Goal: Transaction & Acquisition: Purchase product/service

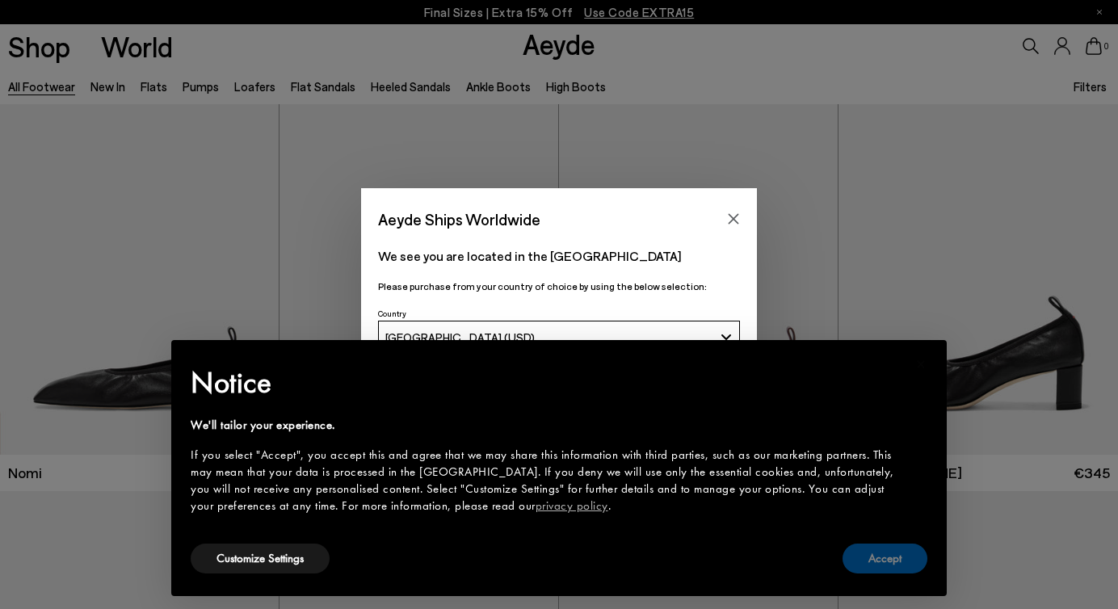
click at [884, 562] on button "Accept" at bounding box center [885, 559] width 85 height 30
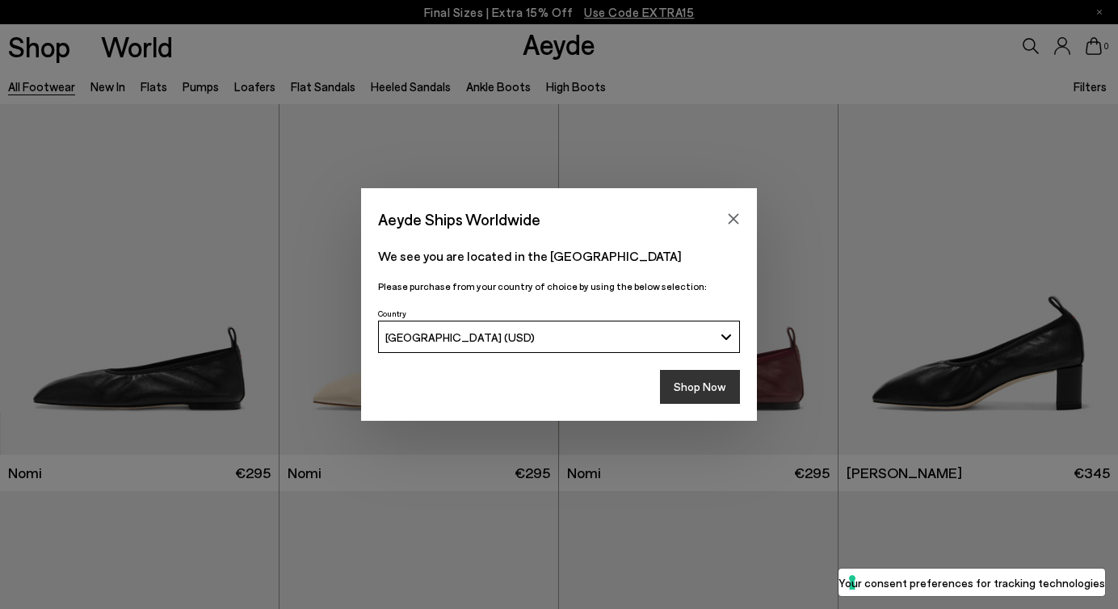
click at [700, 393] on button "Shop Now" at bounding box center [700, 387] width 80 height 34
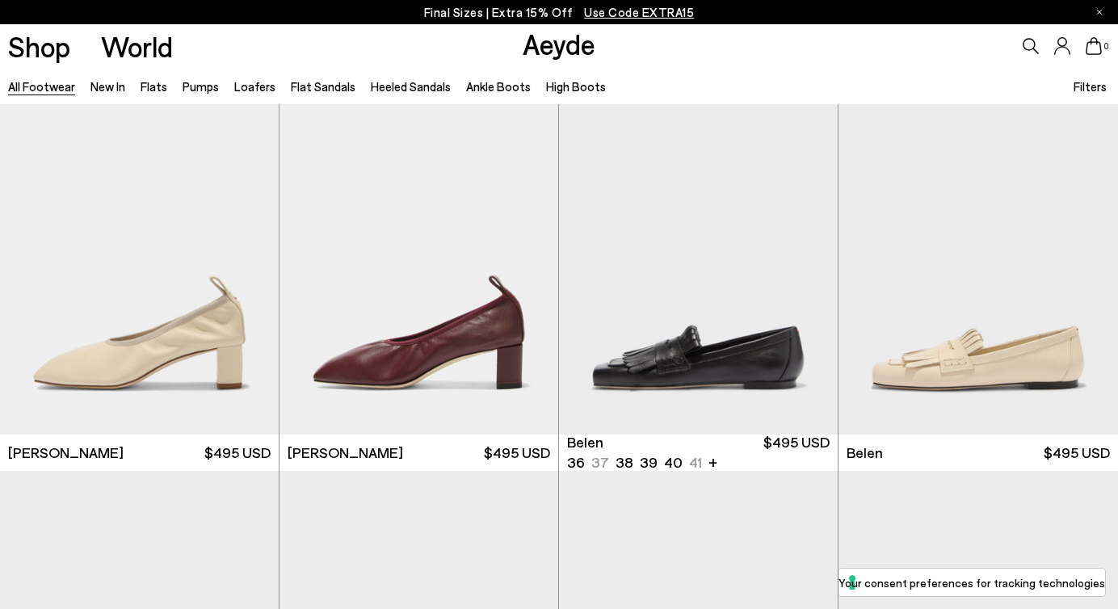
scroll to position [408, 0]
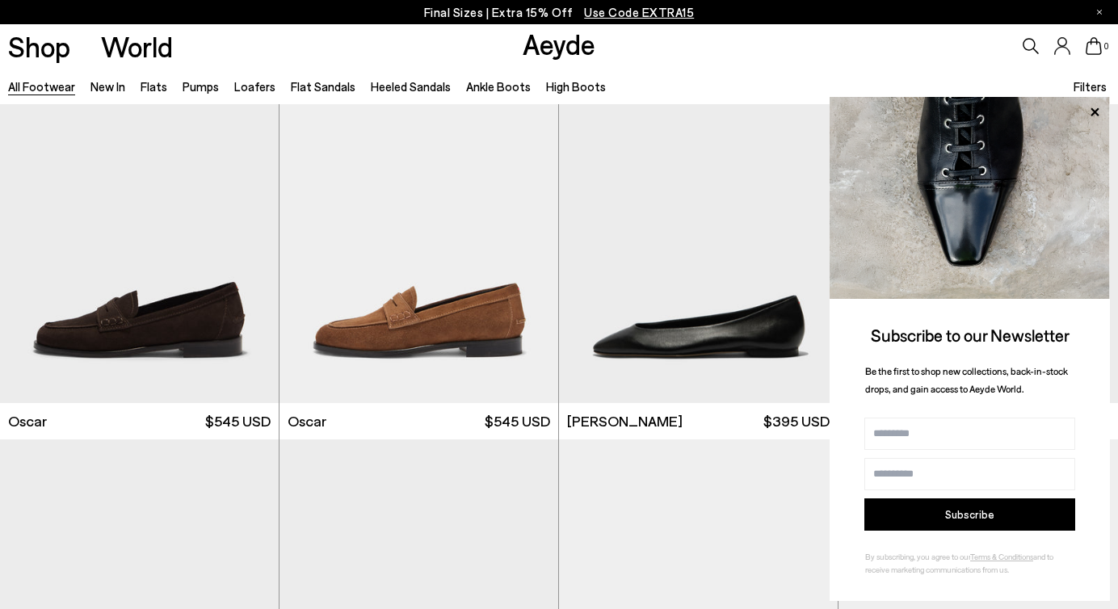
scroll to position [3110, 0]
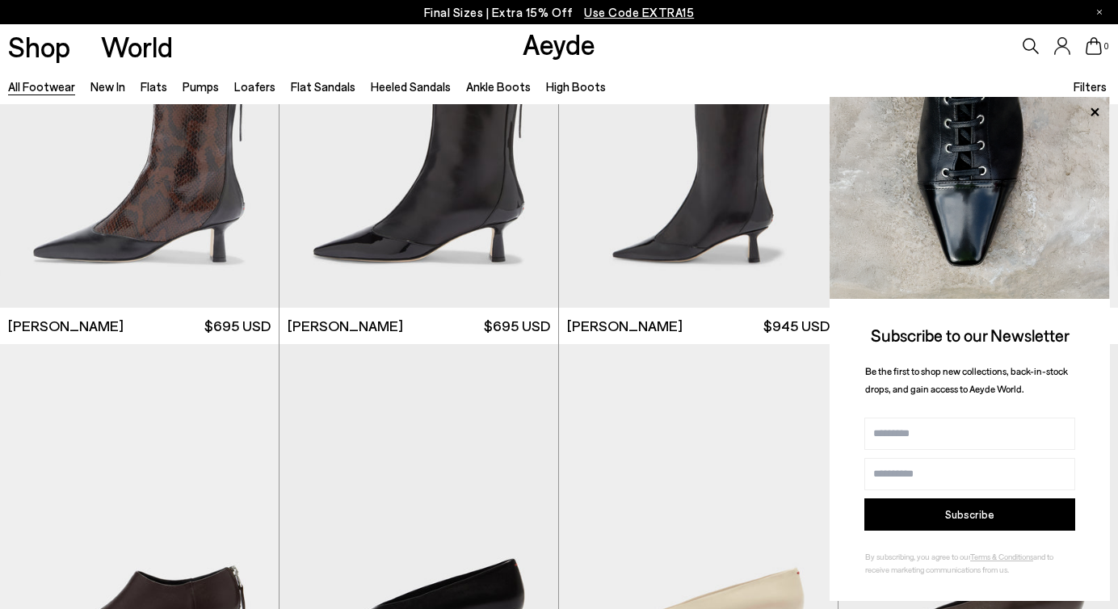
scroll to position [5030, 0]
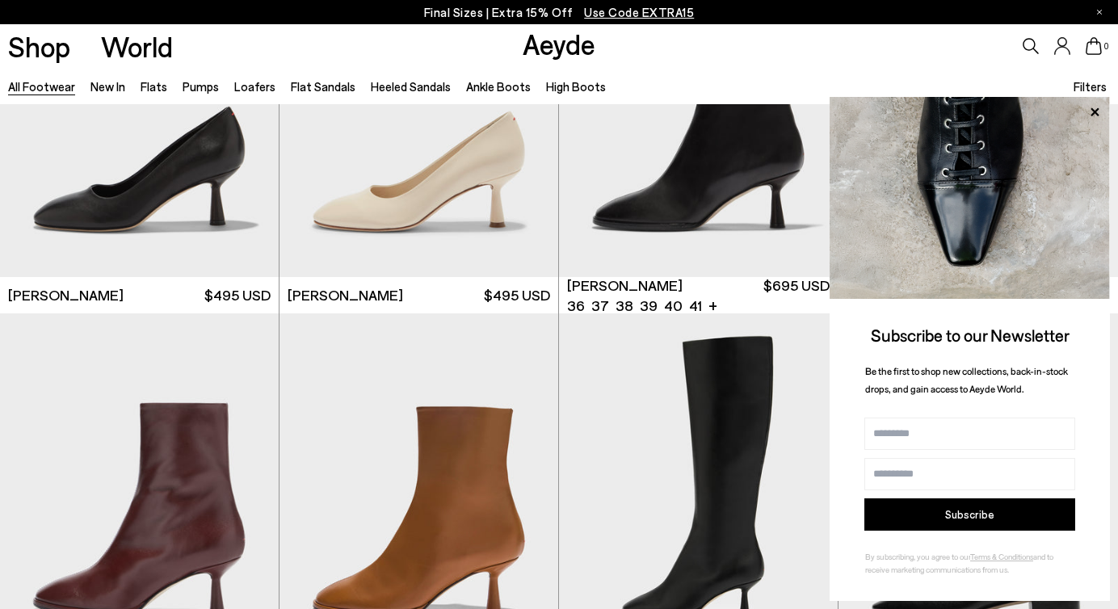
scroll to position [7549, 0]
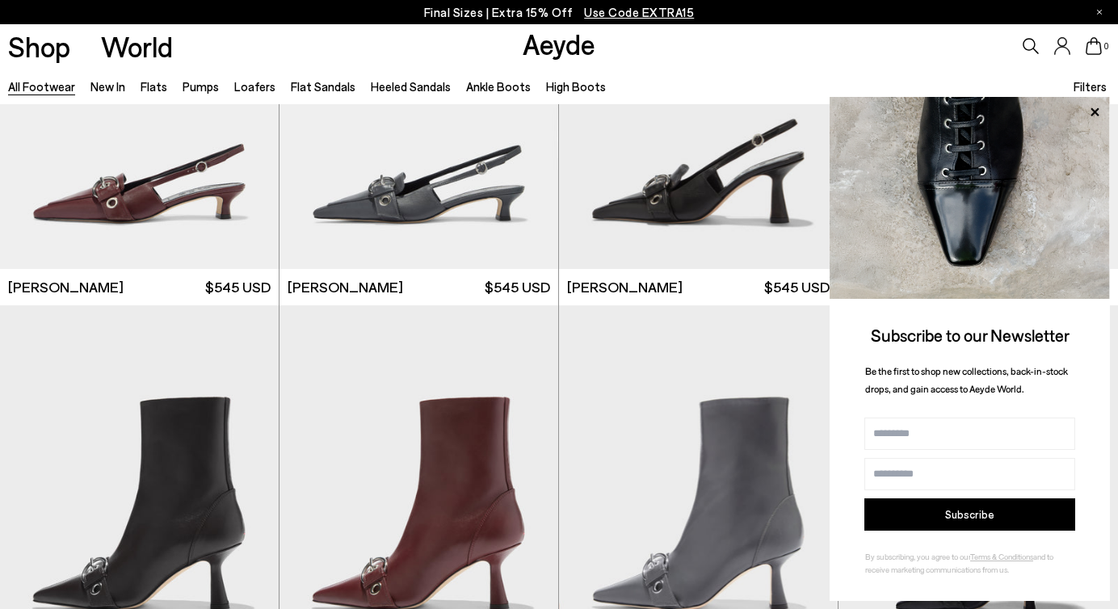
scroll to position [9946, 0]
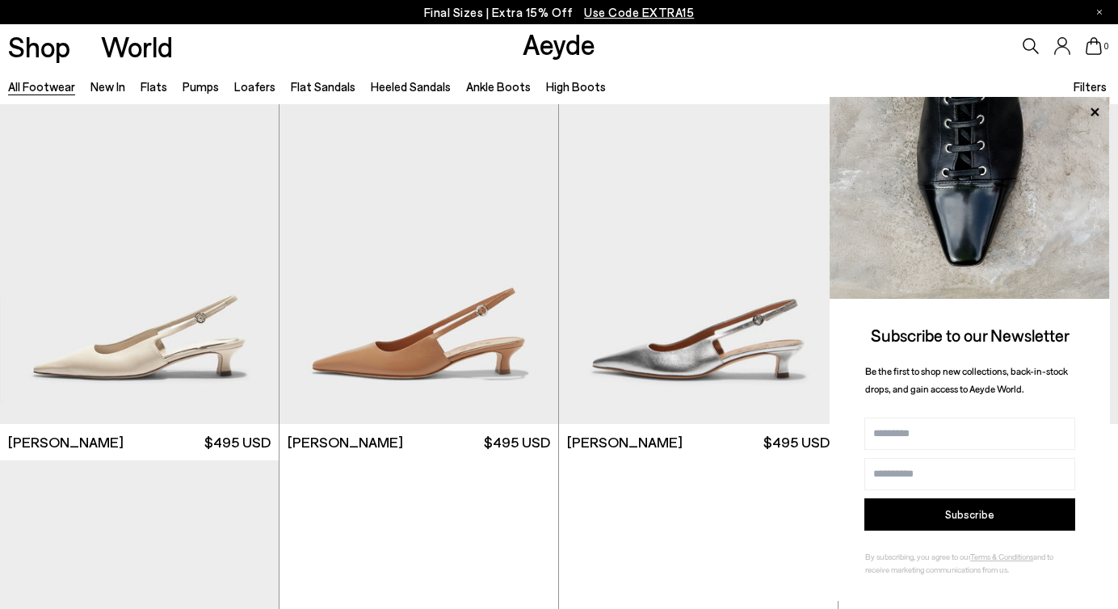
scroll to position [10910, 0]
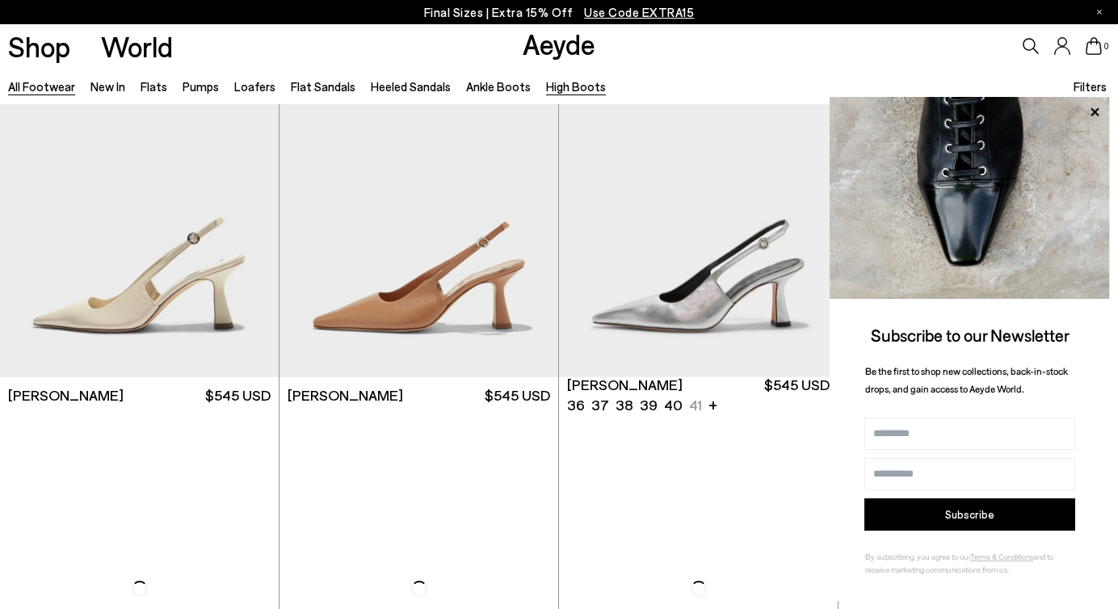
click at [574, 84] on link "High Boots" at bounding box center [576, 86] width 60 height 15
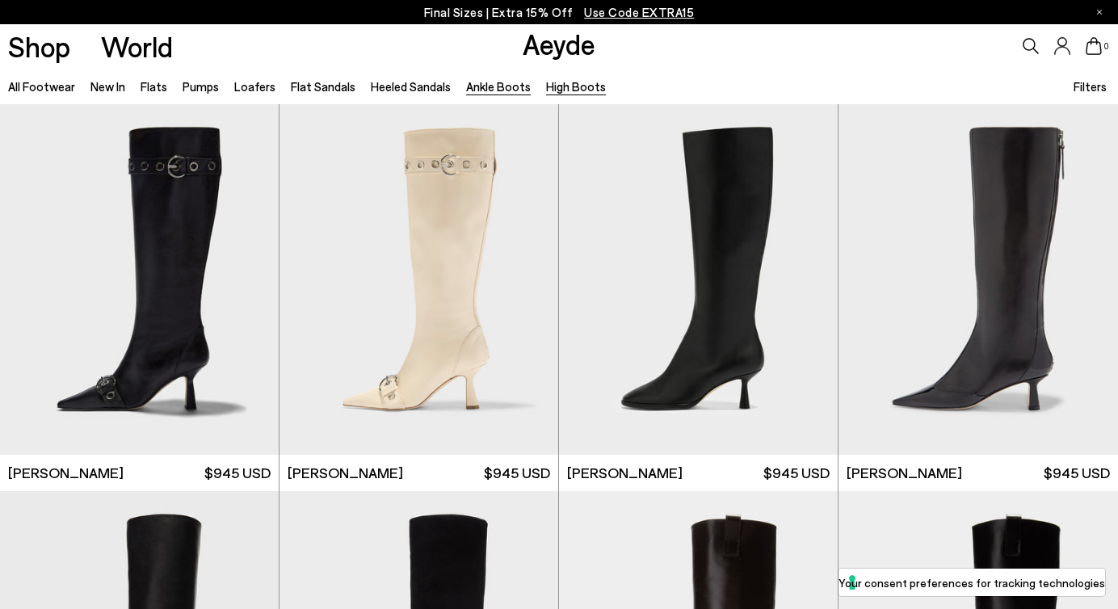
click at [497, 89] on link "Ankle Boots" at bounding box center [498, 86] width 65 height 15
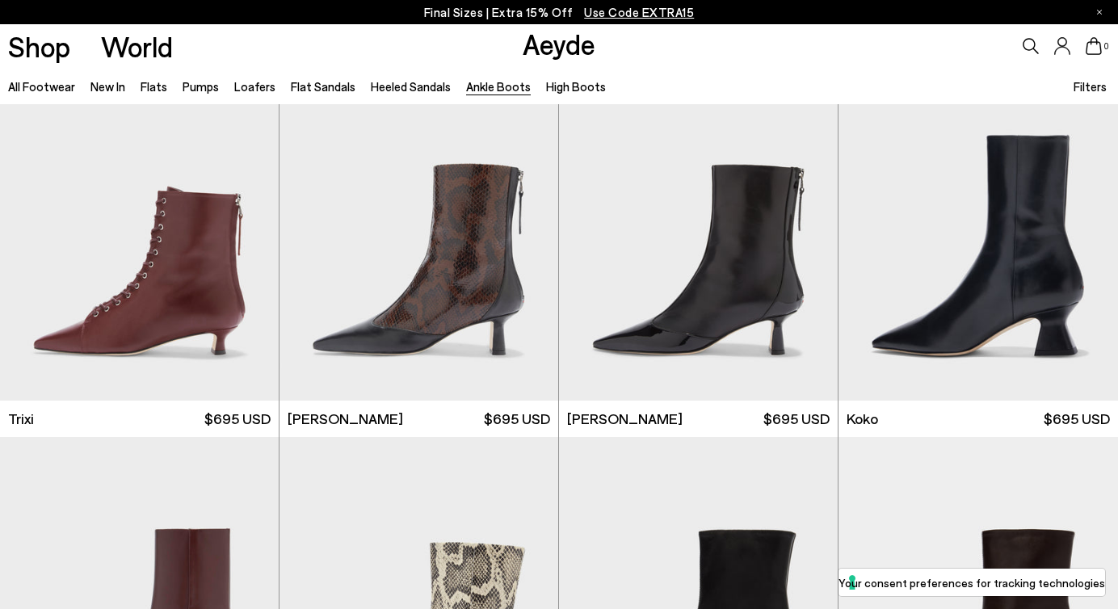
scroll to position [443, 0]
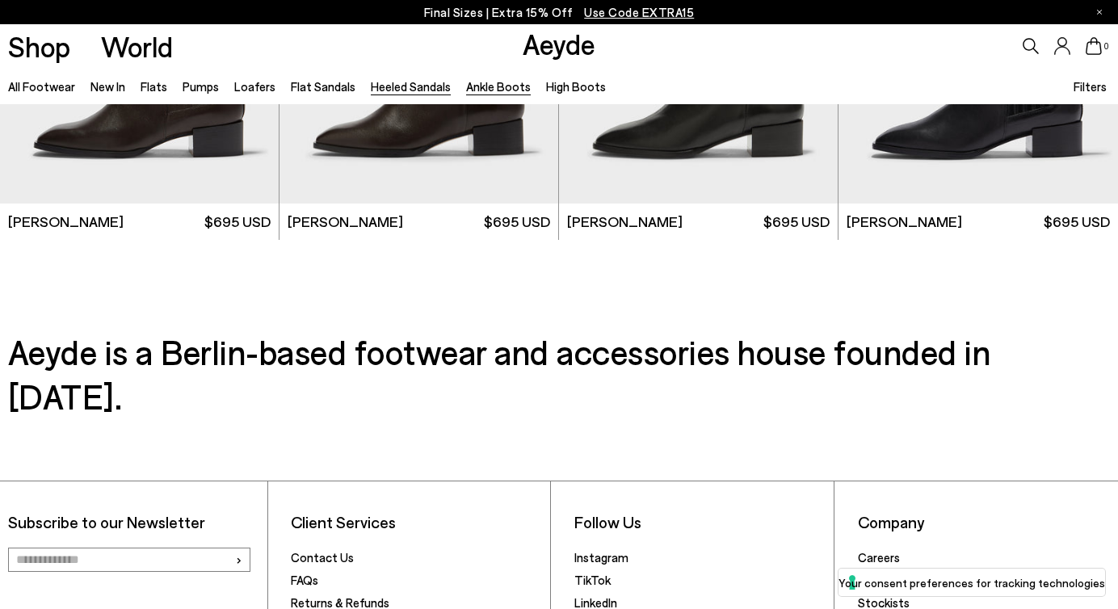
scroll to position [2450, 0]
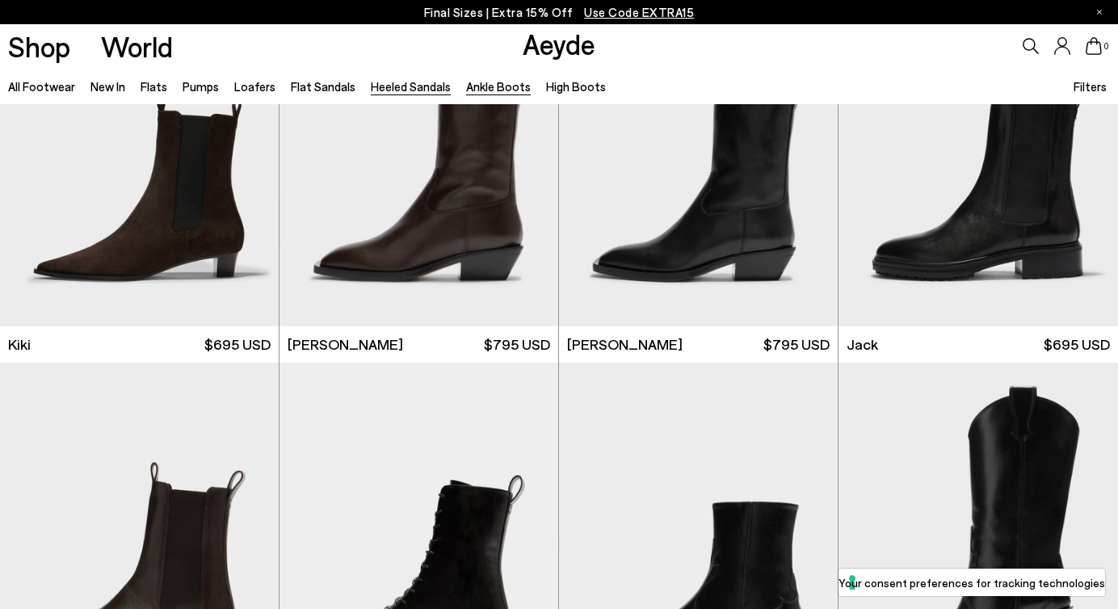
click at [392, 88] on link "Heeled Sandals" at bounding box center [411, 86] width 80 height 15
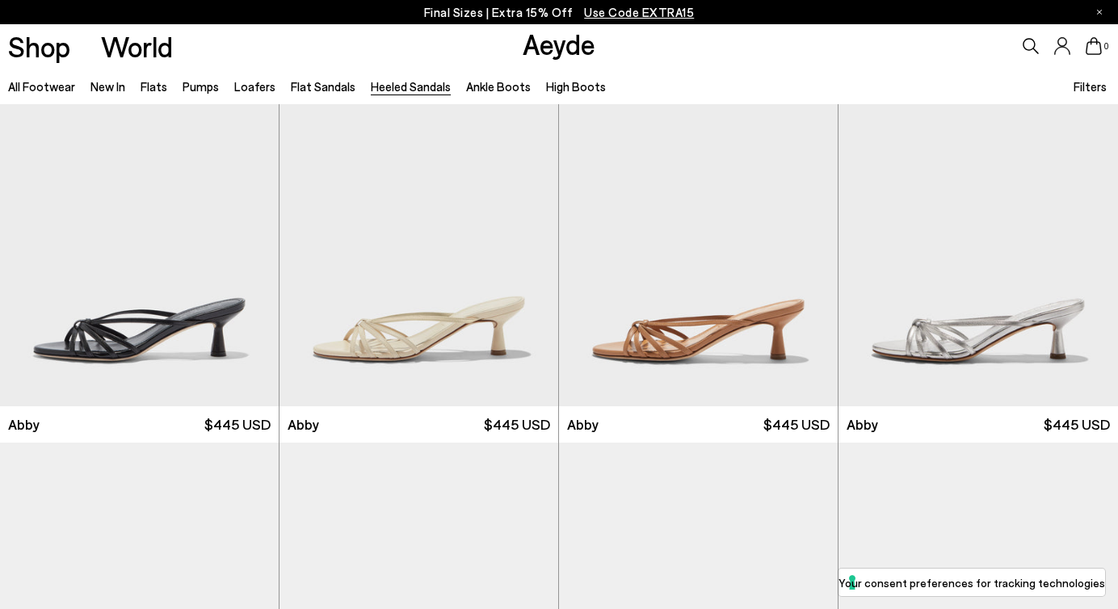
scroll to position [676, 0]
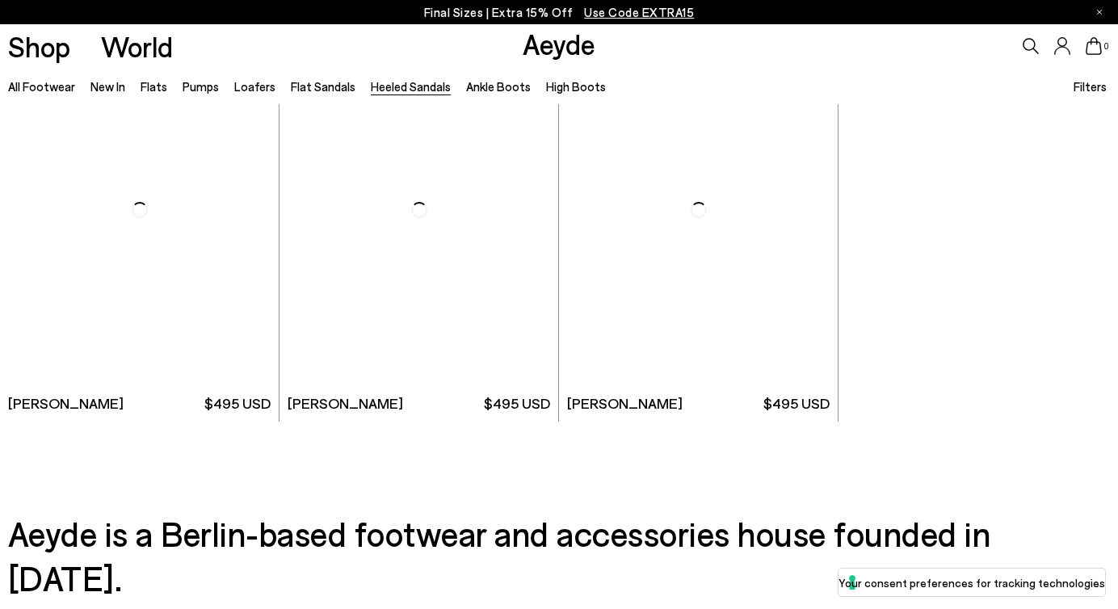
scroll to position [3554, 0]
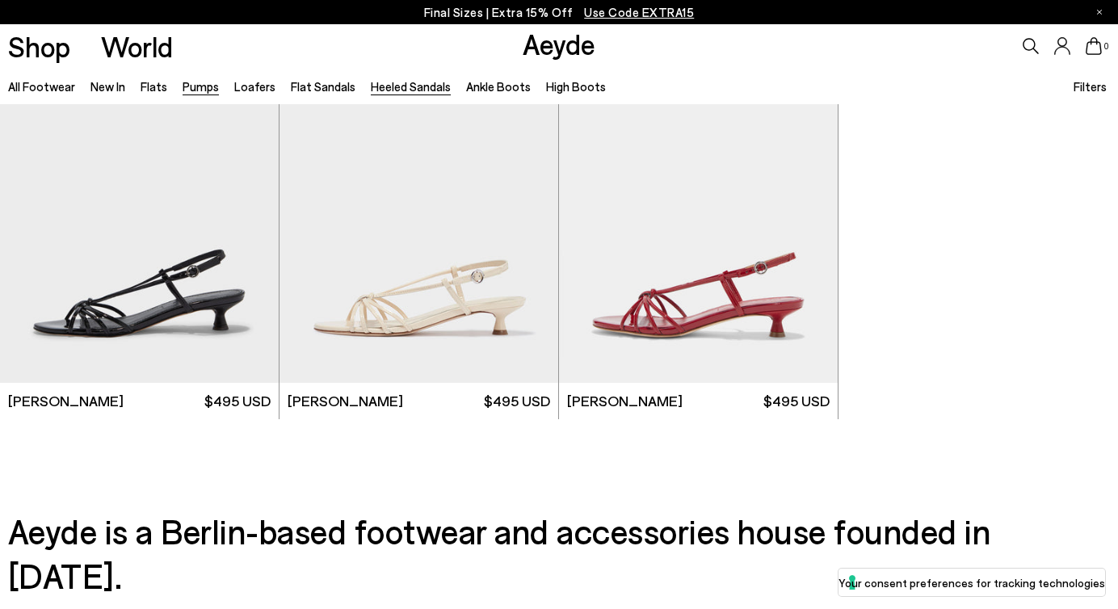
click at [200, 89] on link "Pumps" at bounding box center [201, 86] width 36 height 15
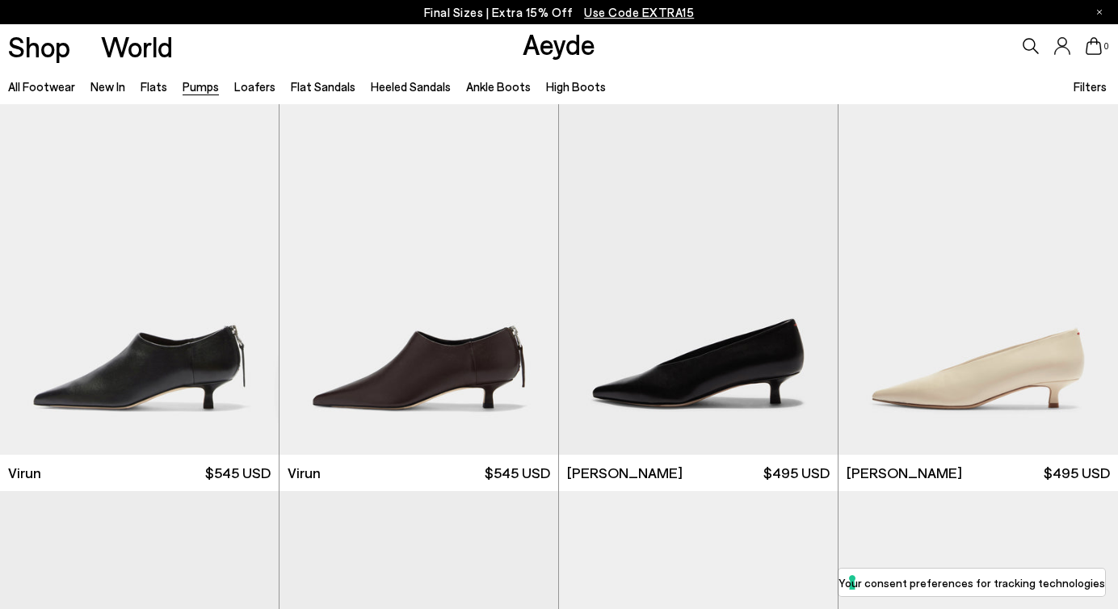
scroll to position [440, 0]
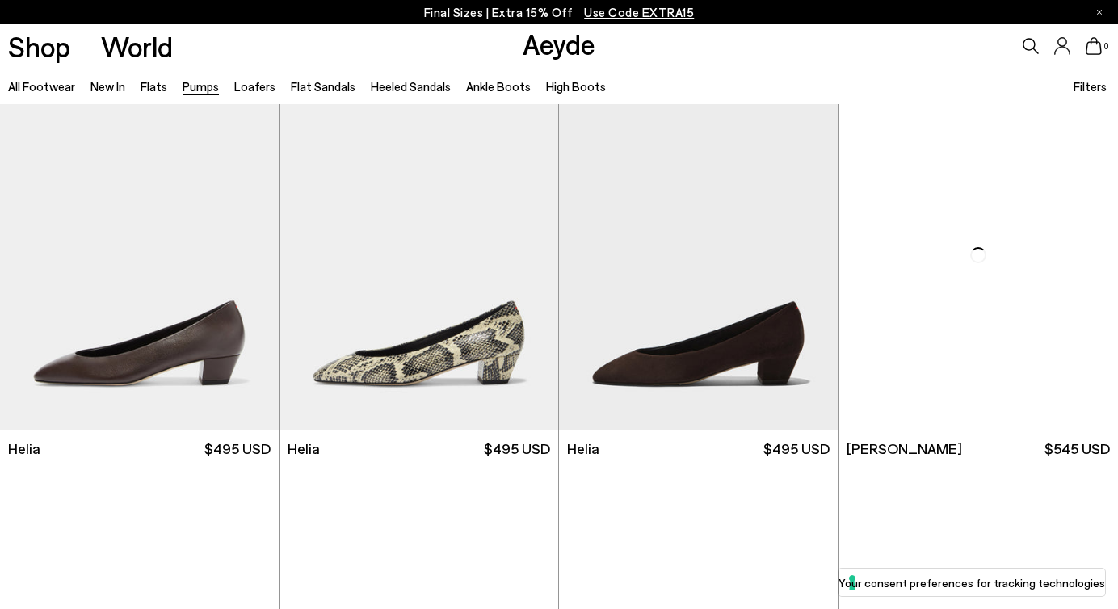
scroll to position [897, 0]
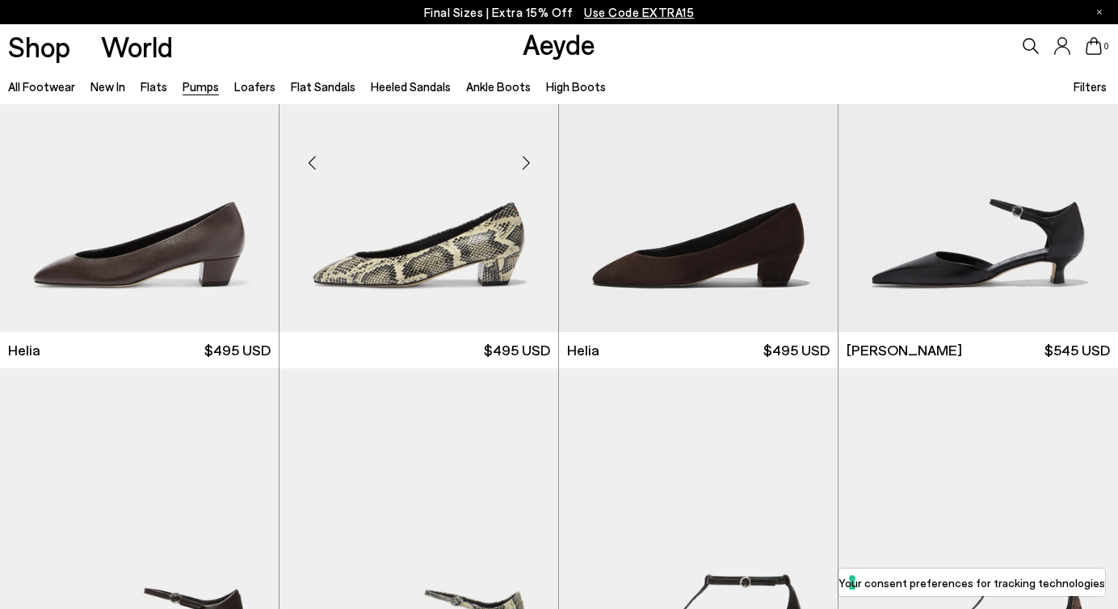
click at [434, 309] on img at bounding box center [419, 156] width 279 height 351
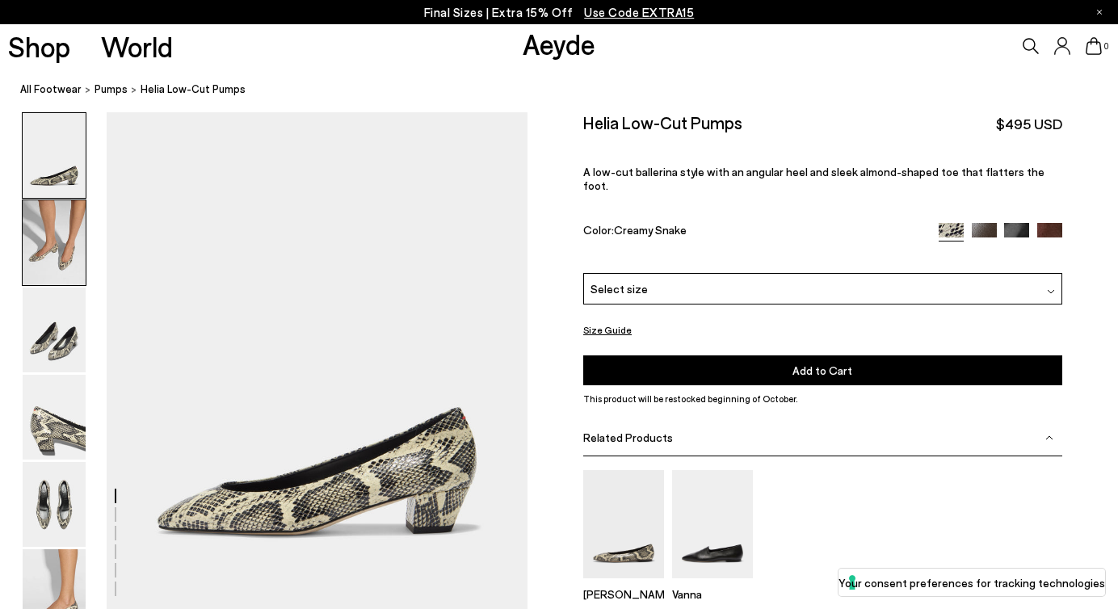
click at [49, 255] on img at bounding box center [54, 242] width 63 height 85
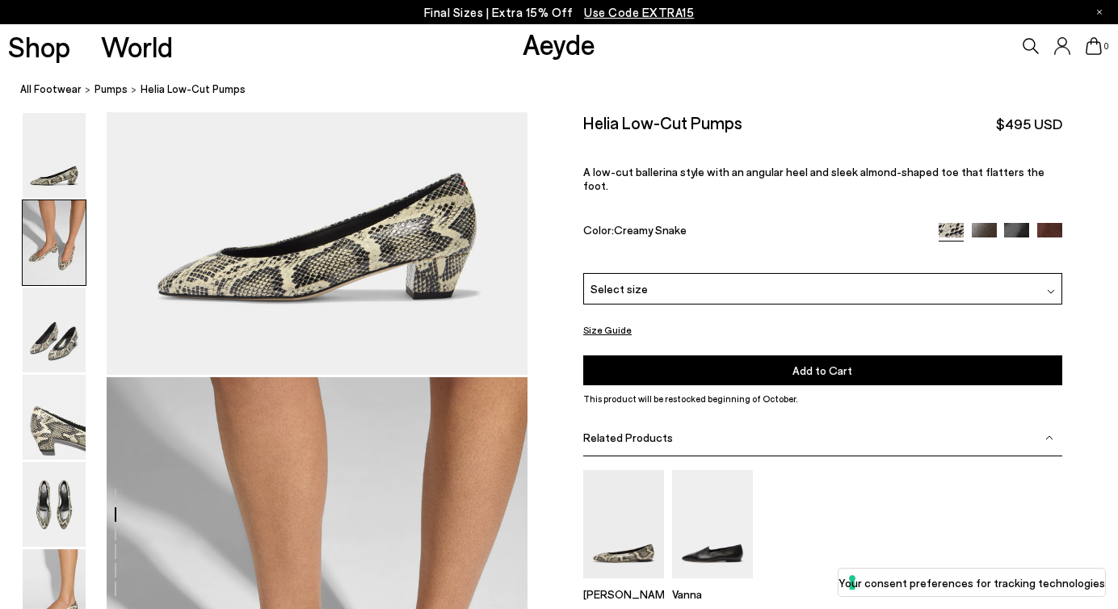
scroll to position [501, 0]
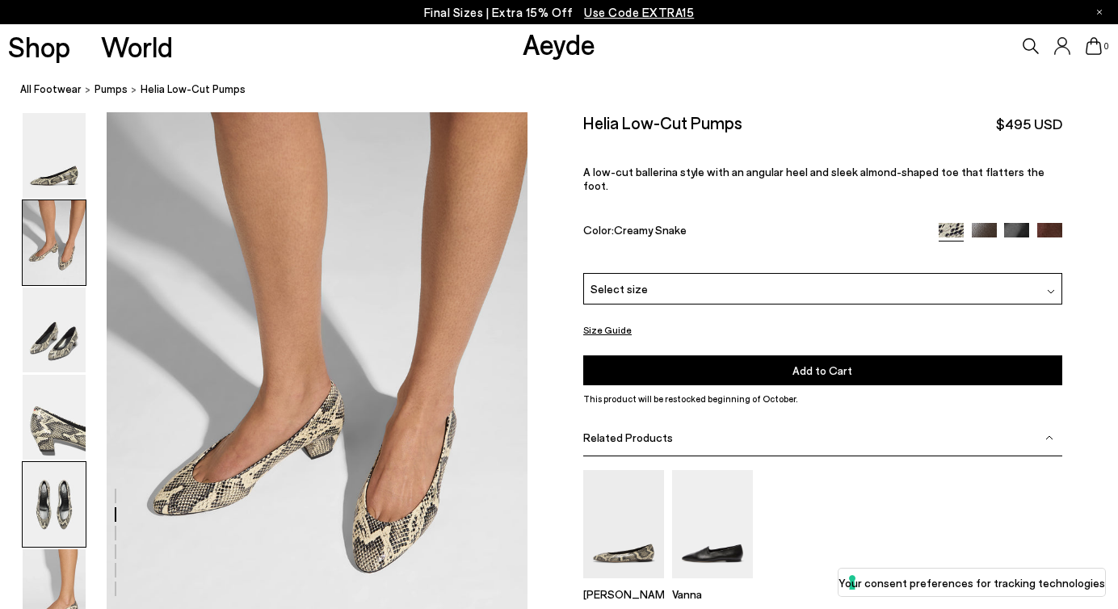
click at [58, 490] on img at bounding box center [54, 504] width 63 height 85
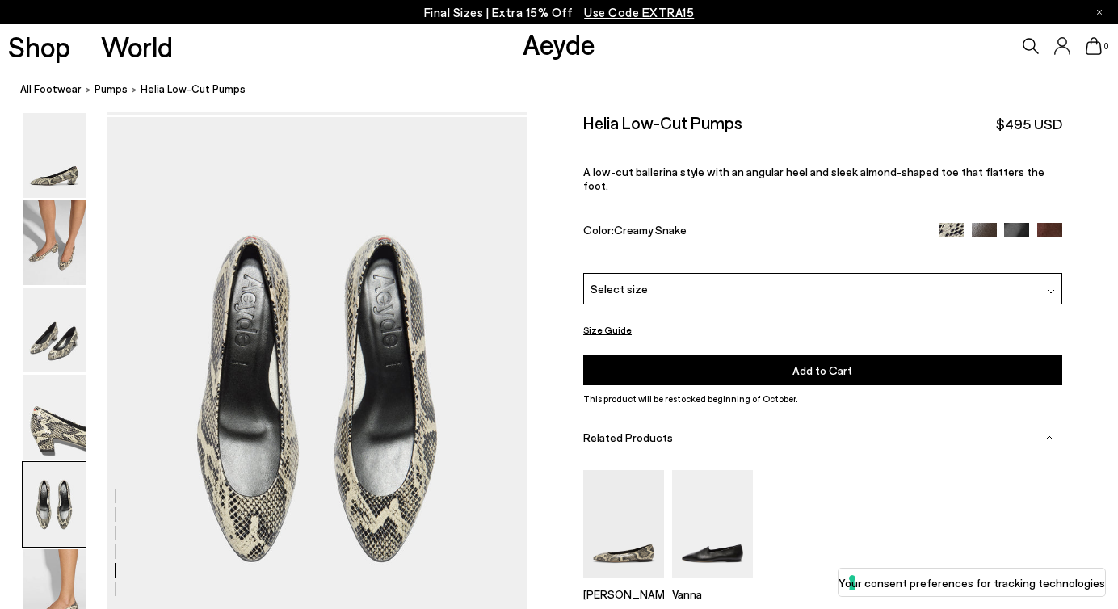
scroll to position [2191, 0]
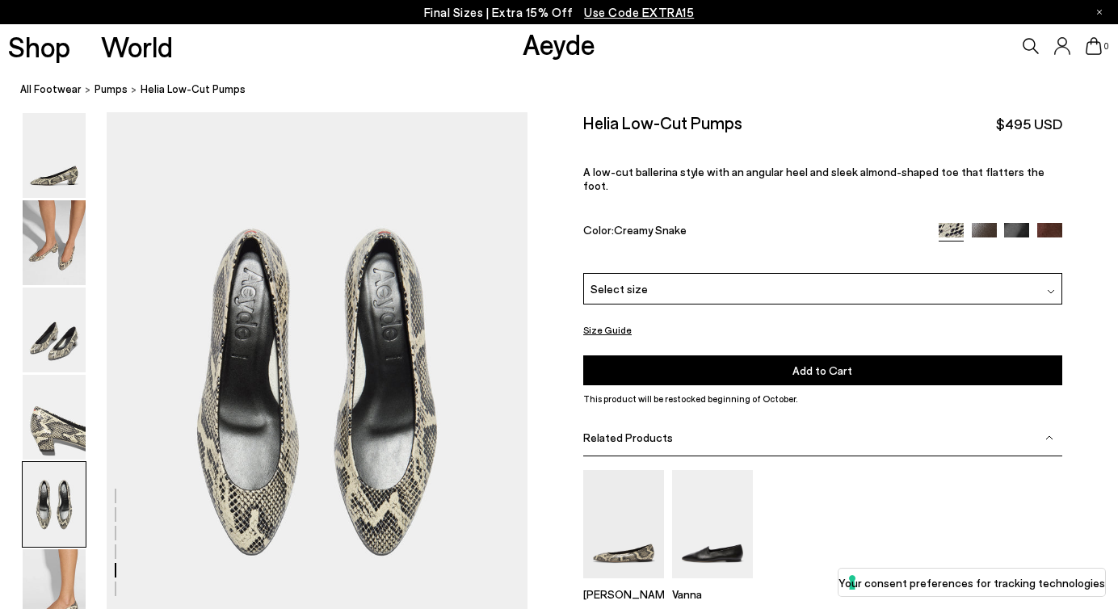
click at [672, 273] on div "Select size" at bounding box center [822, 289] width 479 height 32
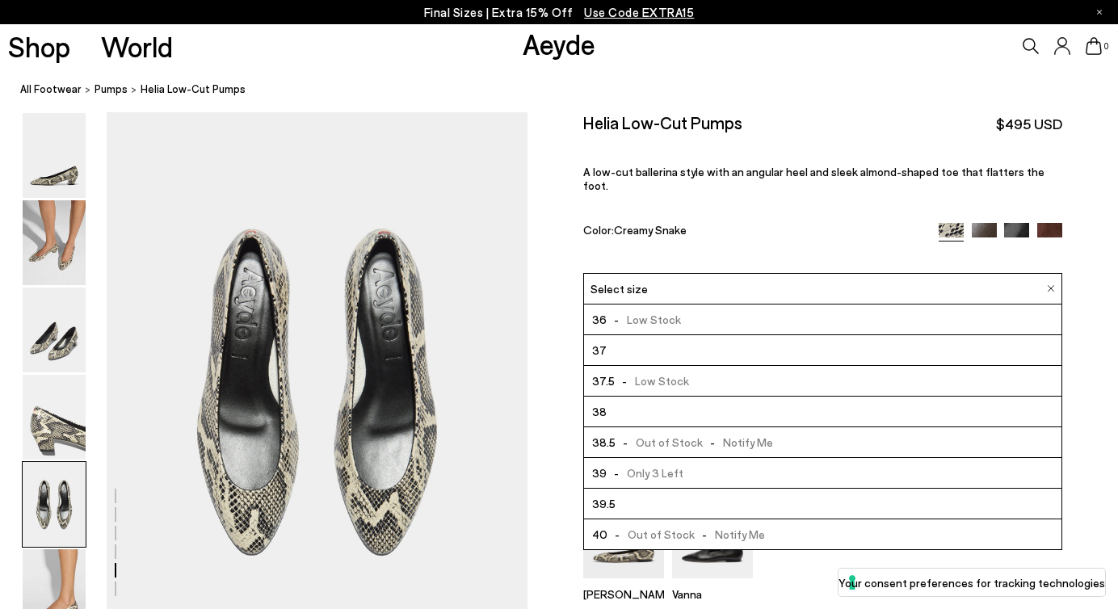
click at [988, 223] on img at bounding box center [984, 235] width 25 height 25
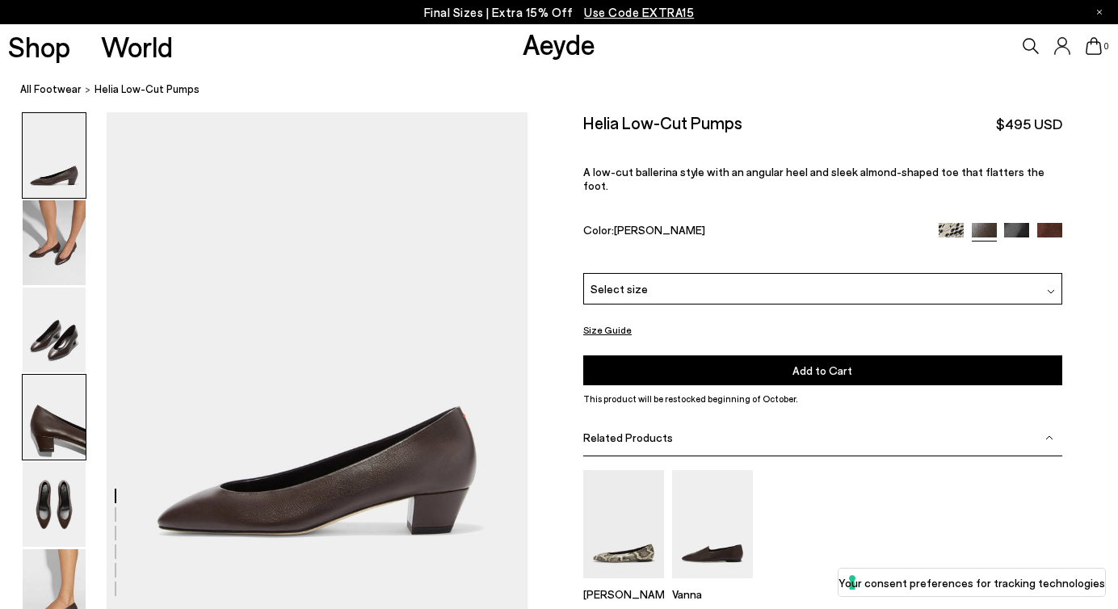
click at [55, 434] on img at bounding box center [54, 417] width 63 height 85
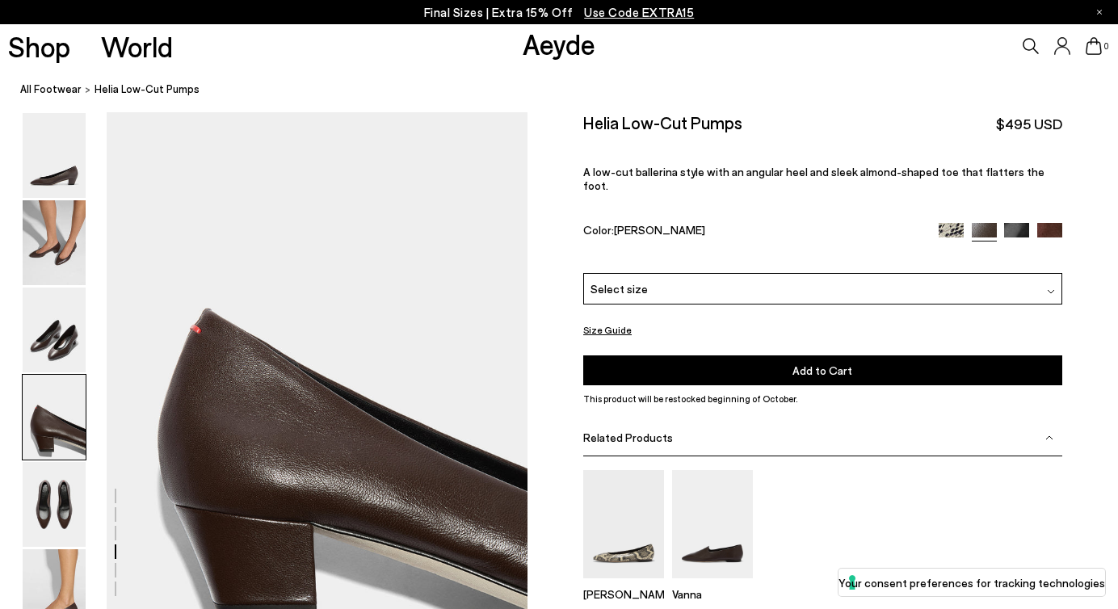
click at [1018, 223] on img at bounding box center [1016, 235] width 25 height 25
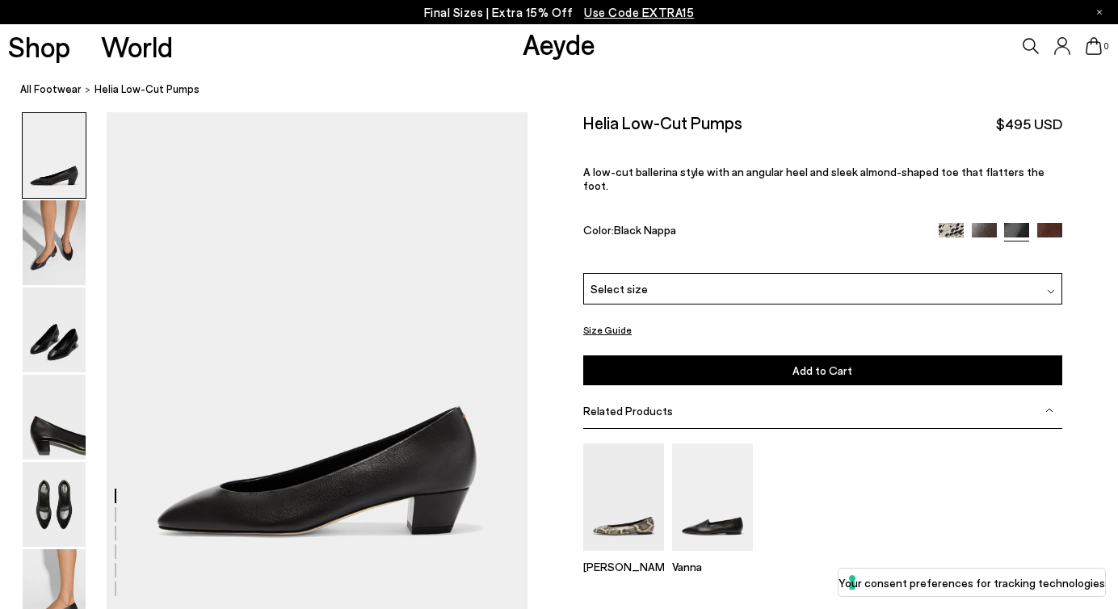
click at [1044, 223] on img at bounding box center [1049, 235] width 25 height 25
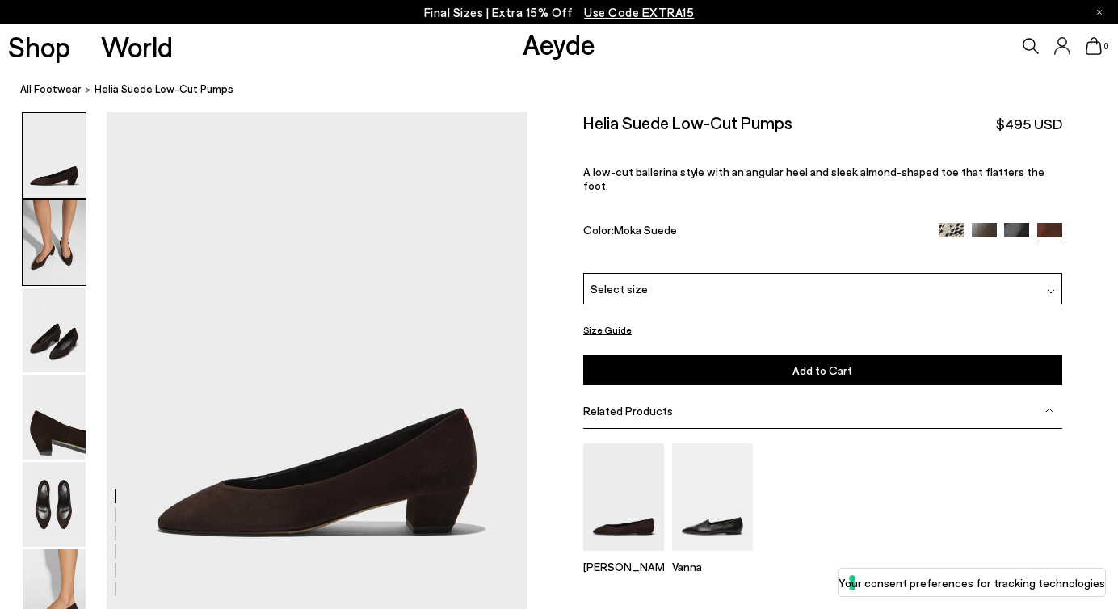
click at [65, 263] on img at bounding box center [54, 242] width 63 height 85
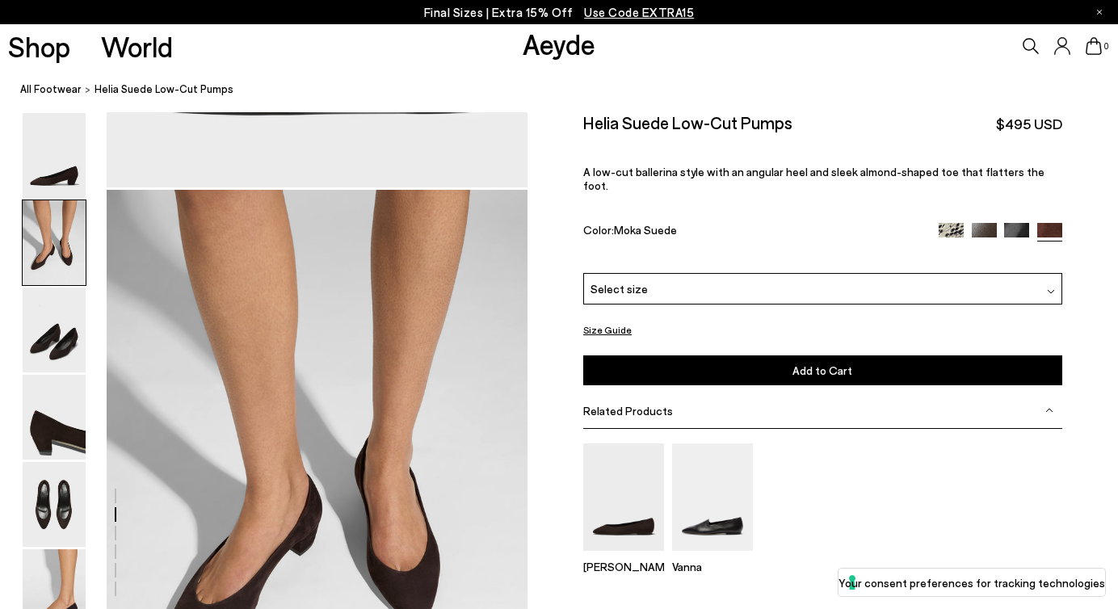
scroll to position [501, 0]
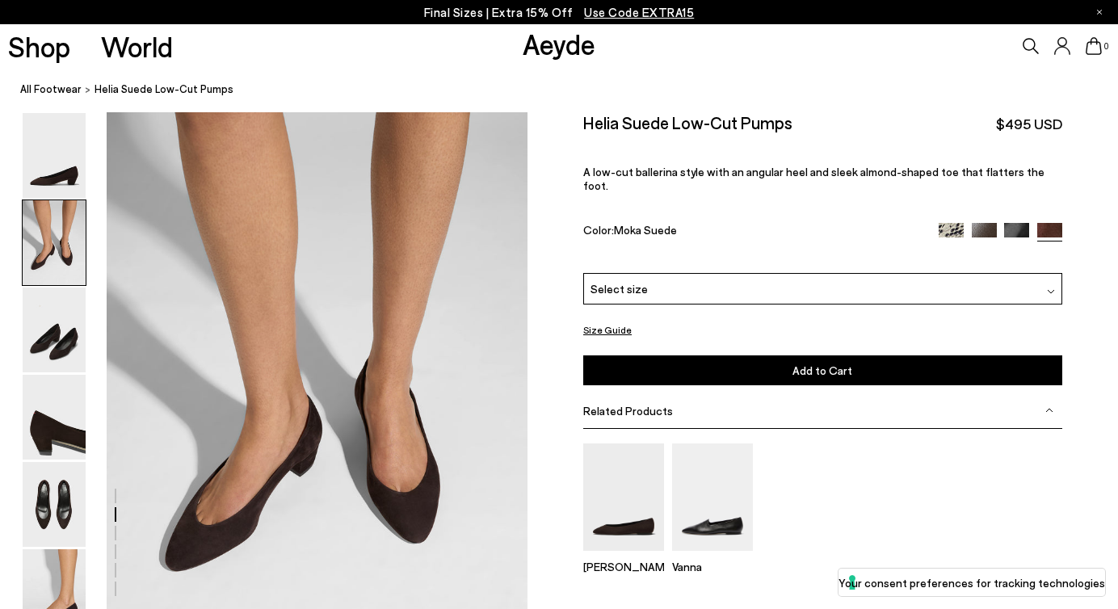
click at [670, 273] on div "Select size" at bounding box center [822, 289] width 479 height 32
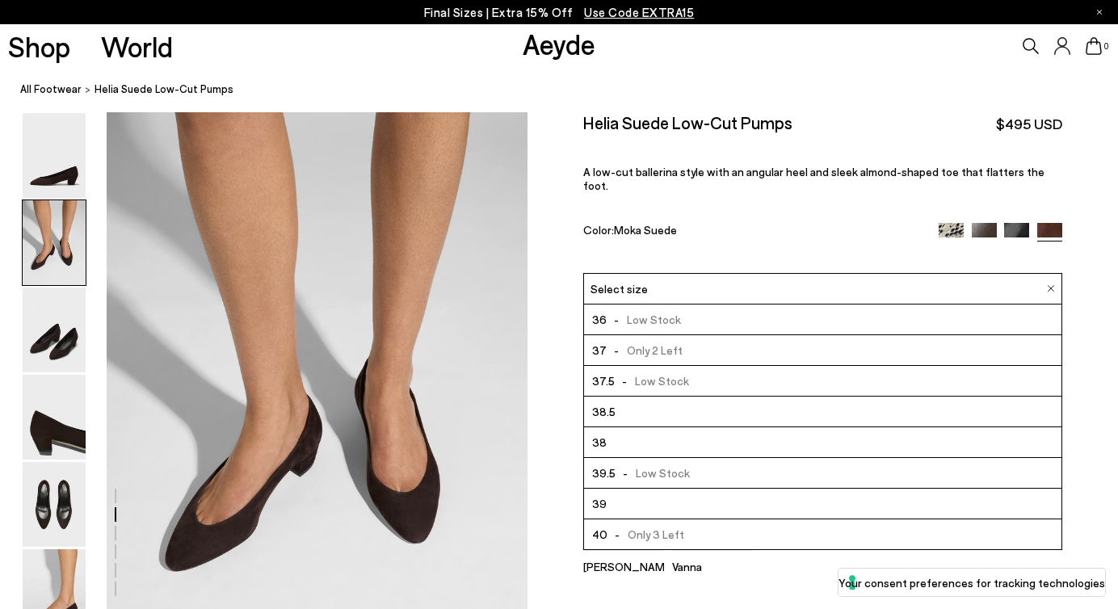
click at [601, 494] on span "39" at bounding box center [599, 504] width 15 height 20
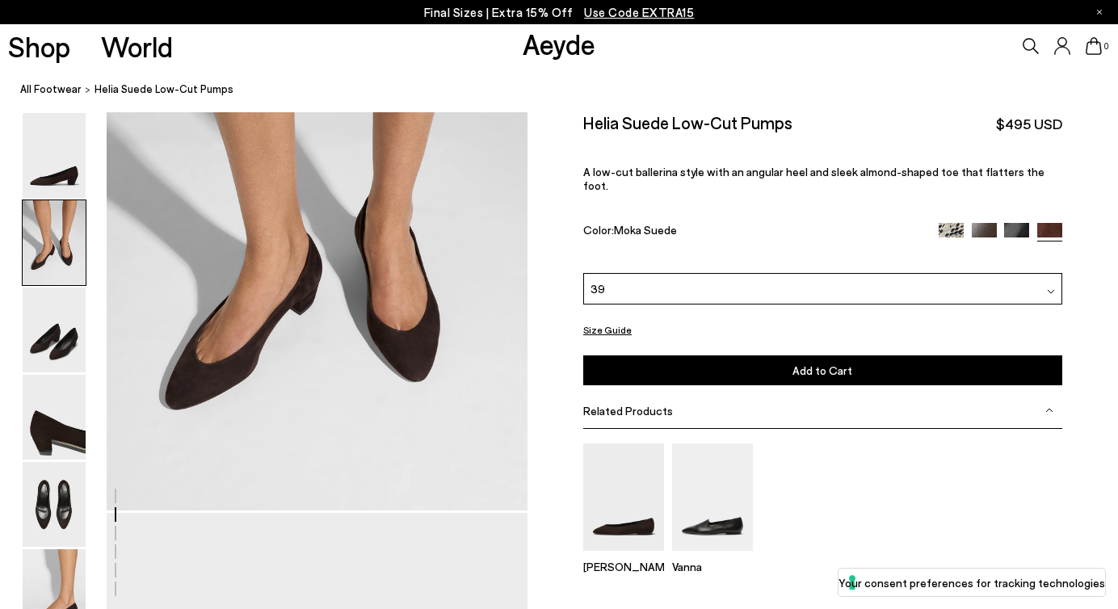
scroll to position [770, 0]
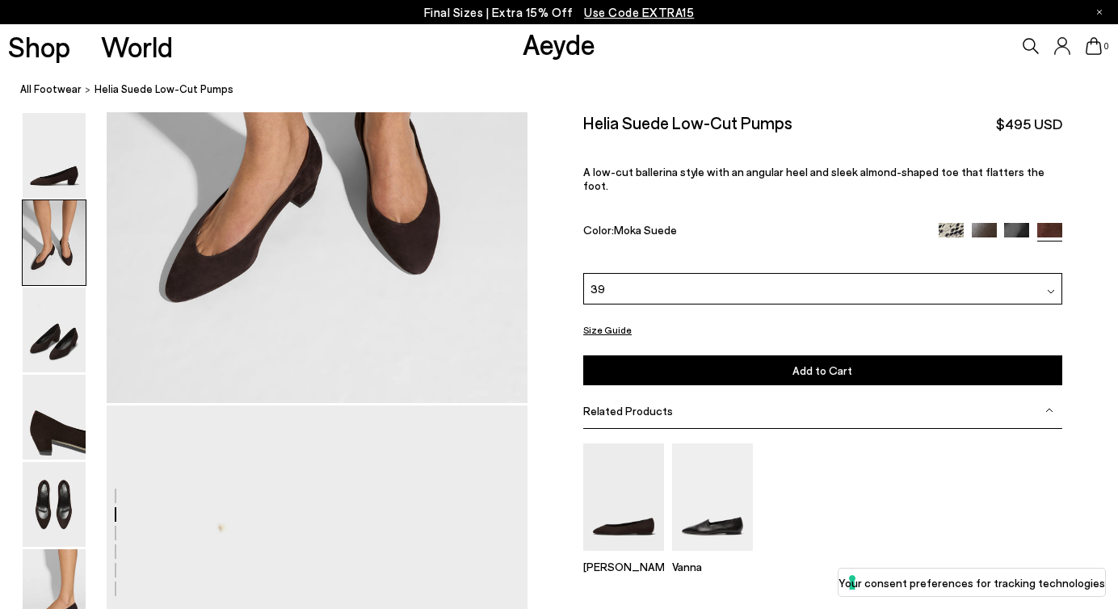
click at [950, 223] on img at bounding box center [951, 235] width 25 height 25
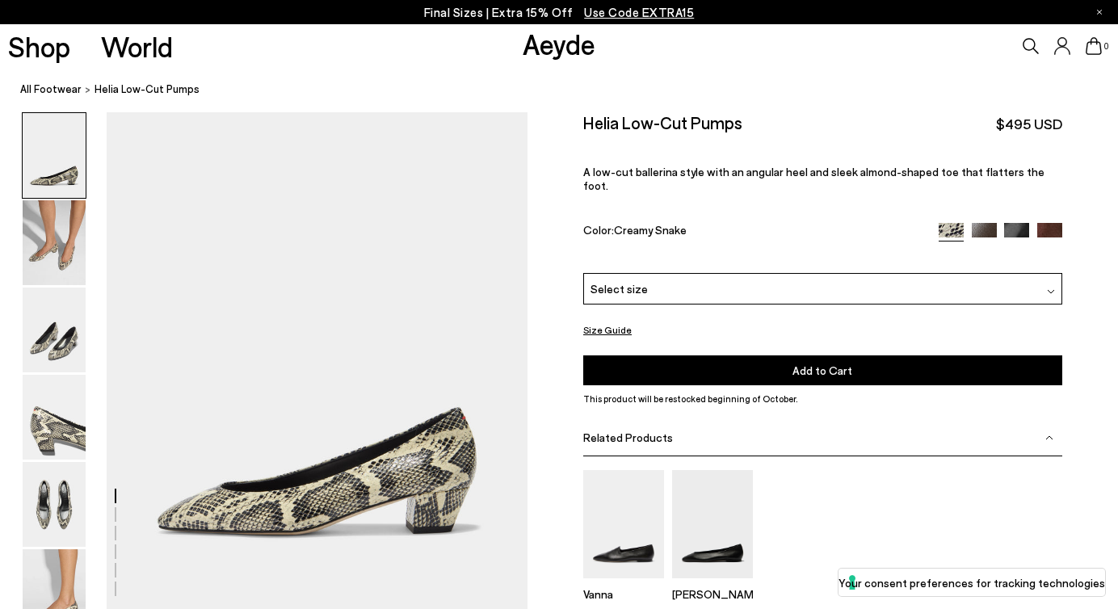
click at [858, 273] on div "Select size" at bounding box center [822, 289] width 479 height 32
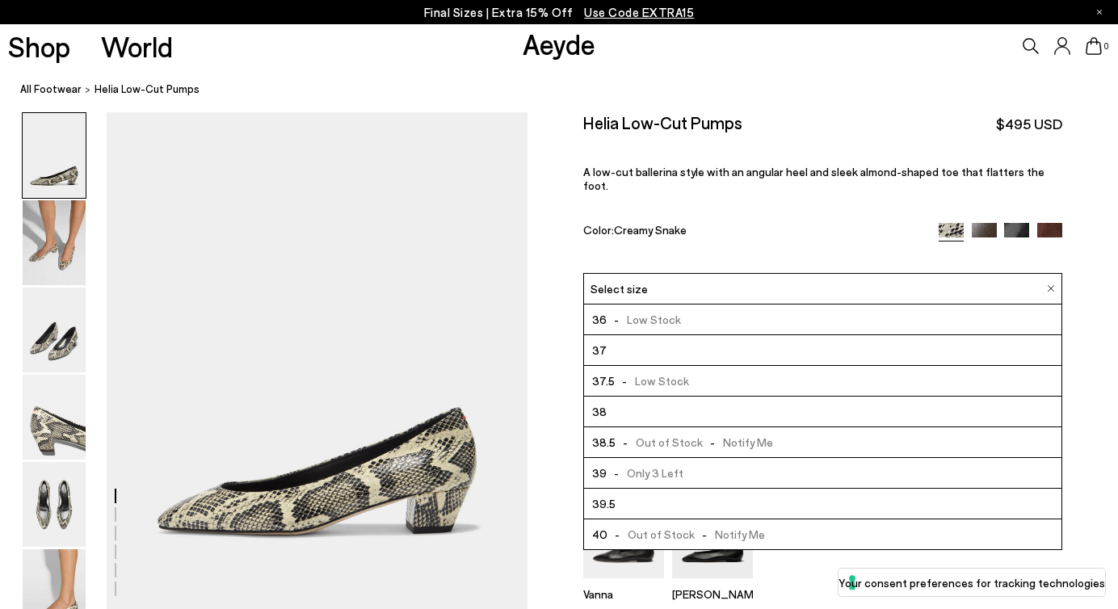
click at [677, 464] on span "- Only 3 Left" at bounding box center [645, 473] width 77 height 20
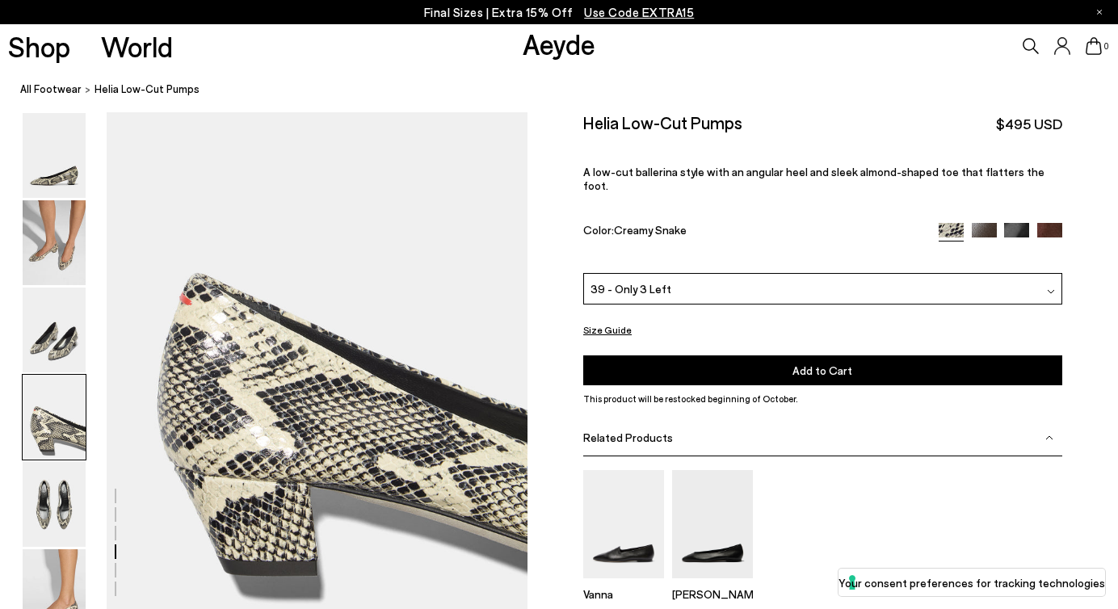
scroll to position [1632, 0]
